Goal: Find specific page/section: Find specific page/section

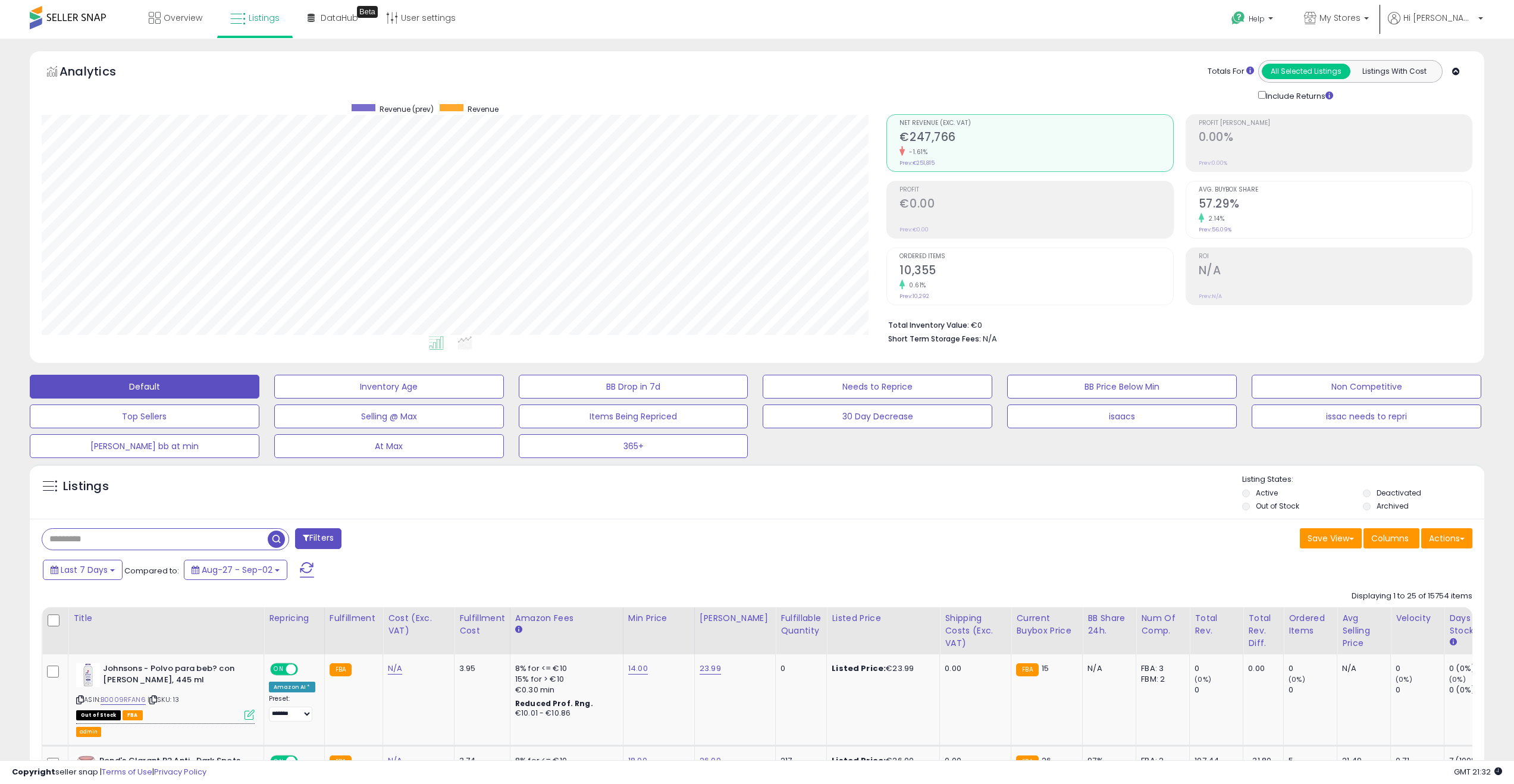
scroll to position [244, 846]
click at [1092, 490] on div "Listings" at bounding box center [757, 494] width 1454 height 41
click at [262, 20] on span "Listings" at bounding box center [264, 17] width 31 height 12
